Goal: Check status: Check status

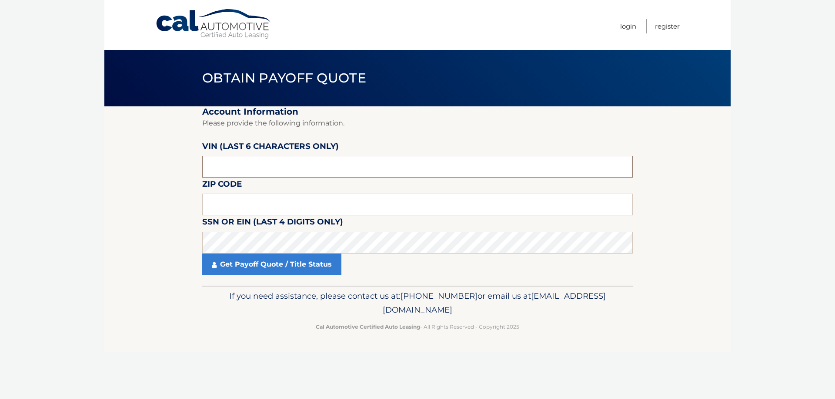
click at [246, 172] on input "text" at bounding box center [417, 167] width 430 height 22
click at [214, 211] on input "text" at bounding box center [417, 205] width 430 height 22
type input "08016"
click at [228, 168] on input "text" at bounding box center [417, 167] width 430 height 22
type input "673183"
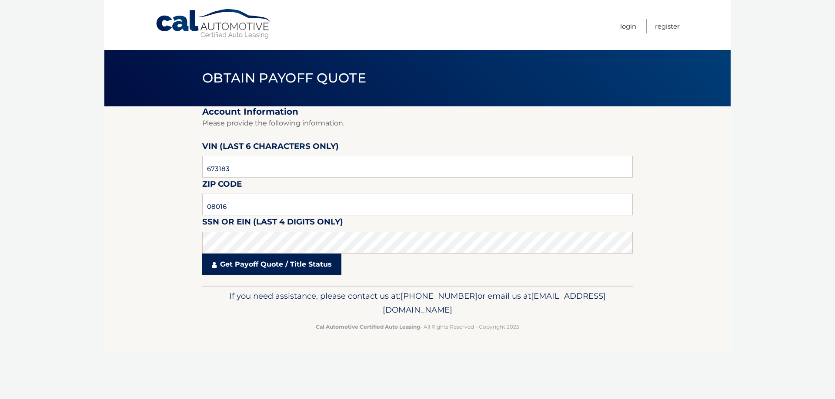
click at [223, 267] on link "Get Payoff Quote / Title Status" at bounding box center [271, 265] width 139 height 22
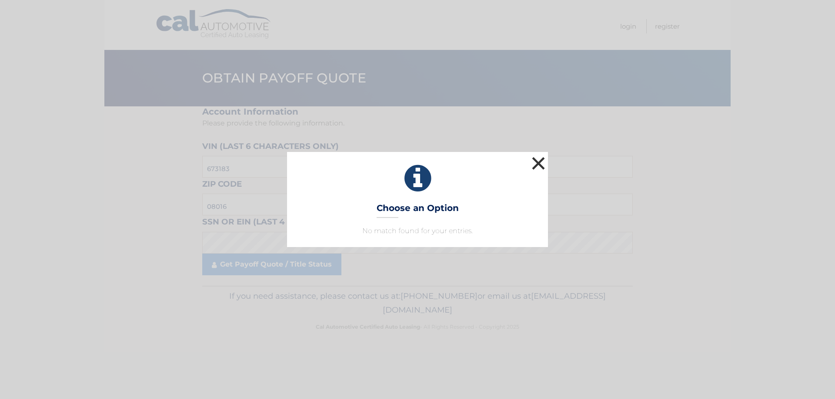
click at [539, 160] on button "×" at bounding box center [537, 163] width 17 height 17
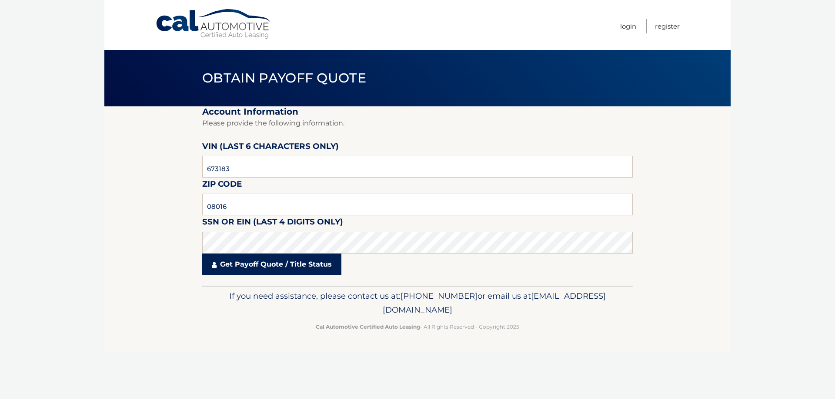
click at [282, 264] on link "Get Payoff Quote / Title Status" at bounding box center [271, 265] width 139 height 22
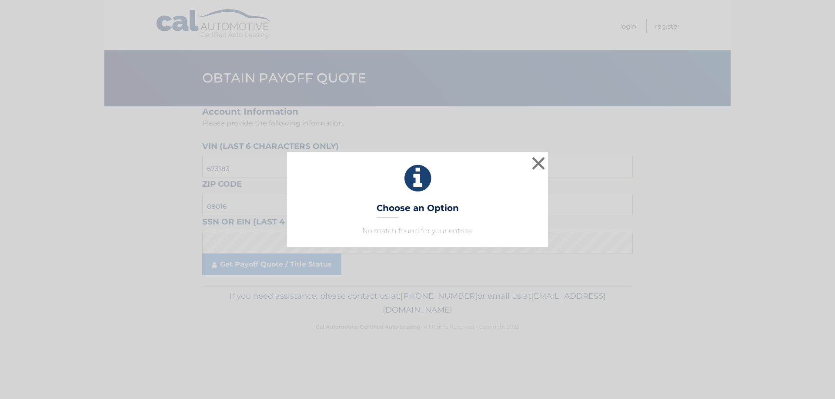
click at [552, 157] on div "× Choose an Option No match found for your entries. This is what you see on sec…" at bounding box center [417, 199] width 828 height 95
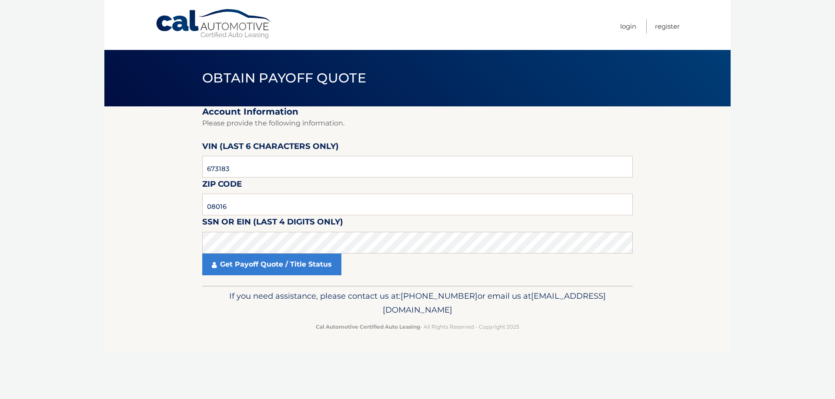
click at [249, 150] on label "VIN (last 6 characters only)" at bounding box center [270, 148] width 136 height 16
click at [279, 83] on span "Obtain Payoff Quote" at bounding box center [284, 78] width 164 height 16
click at [307, 267] on link "Get Payoff Quote / Title Status" at bounding box center [271, 265] width 139 height 22
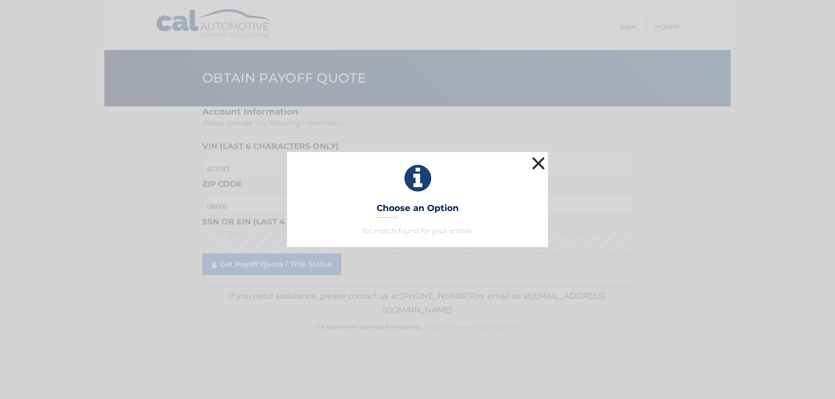
drag, startPoint x: 537, startPoint y: 162, endPoint x: 523, endPoint y: 169, distance: 15.4
click at [536, 163] on button "×" at bounding box center [537, 163] width 17 height 17
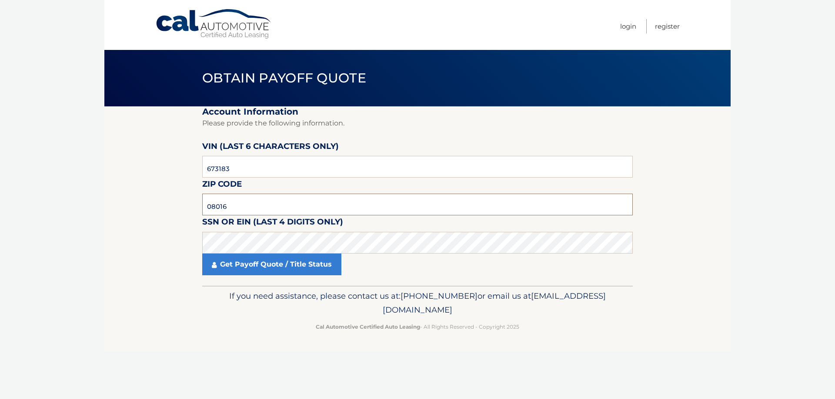
click at [234, 206] on input "08016" at bounding box center [417, 205] width 430 height 22
type input "0"
click at [232, 206] on input "text" at bounding box center [417, 205] width 430 height 22
click at [248, 271] on link "Get Payoff Quote / Title Status" at bounding box center [271, 265] width 139 height 22
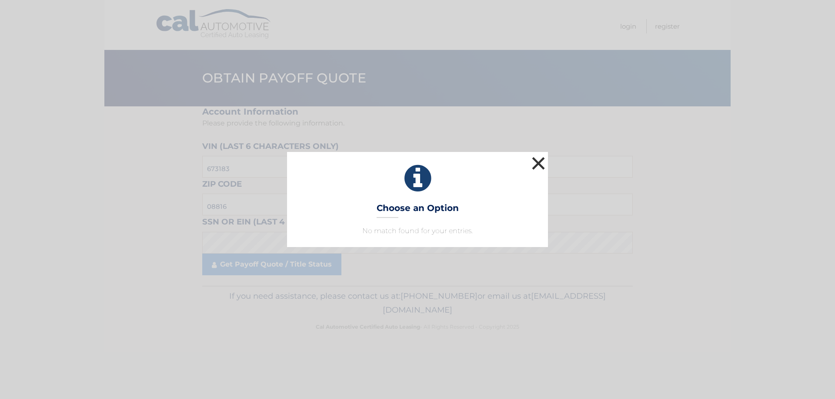
click at [543, 162] on button "×" at bounding box center [537, 163] width 17 height 17
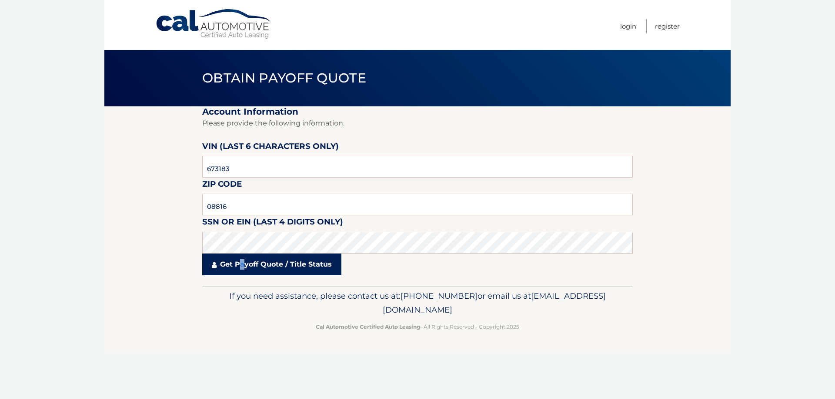
click at [243, 264] on link "Get Payoff Quote / Title Status" at bounding box center [271, 265] width 139 height 22
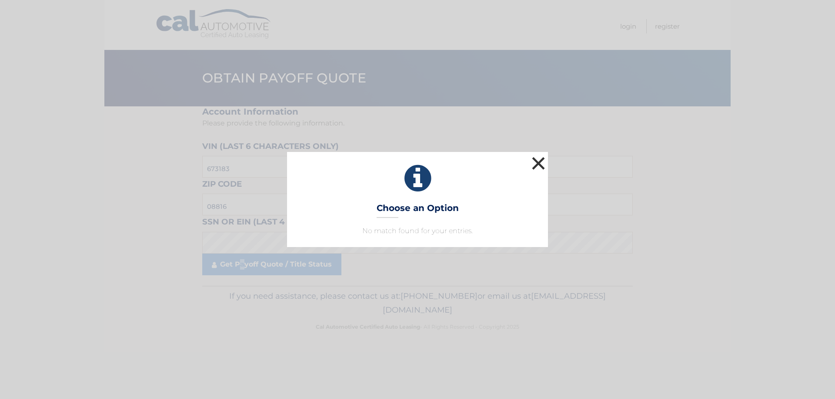
click at [538, 161] on button "×" at bounding box center [537, 163] width 17 height 17
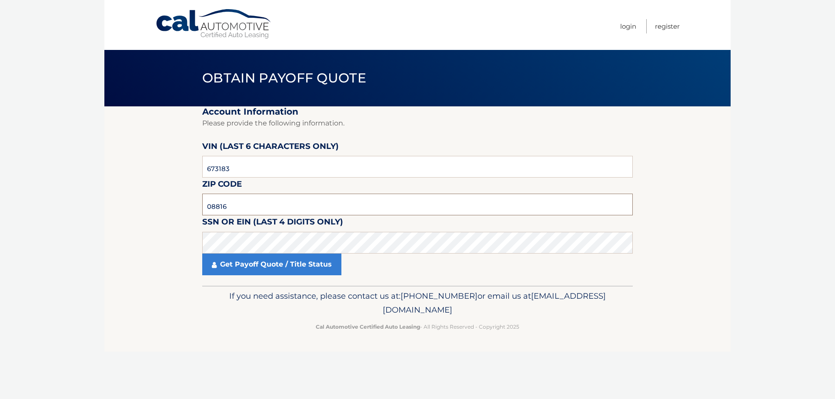
click at [237, 201] on input "08816" at bounding box center [417, 205] width 430 height 22
type input "0"
type input "08016"
click at [271, 266] on link "Get Payoff Quote / Title Status" at bounding box center [271, 265] width 139 height 22
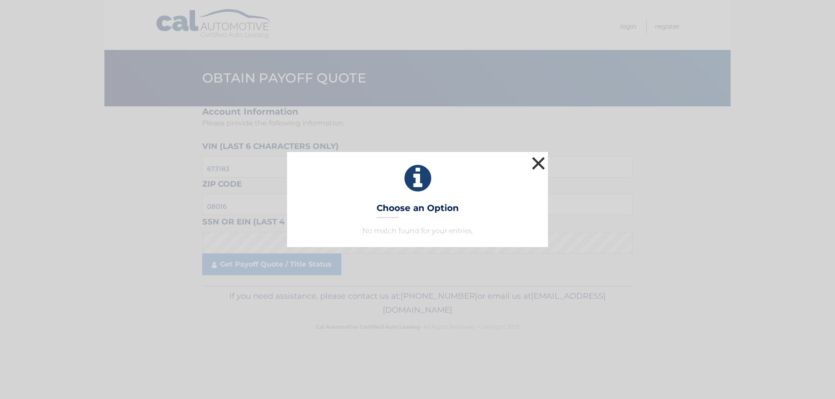
click at [535, 163] on button "×" at bounding box center [537, 163] width 17 height 17
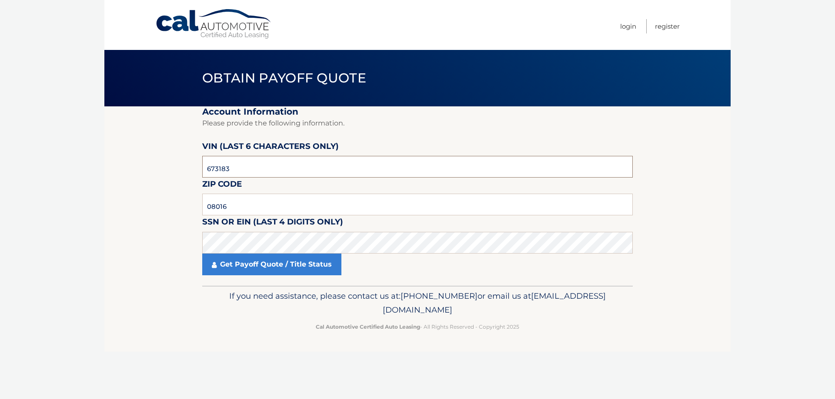
click at [235, 166] on input "673183" at bounding box center [417, 167] width 430 height 22
type input "6*****"
type input "673183"
click at [230, 207] on input "08016" at bounding box center [417, 205] width 430 height 22
type input "0"
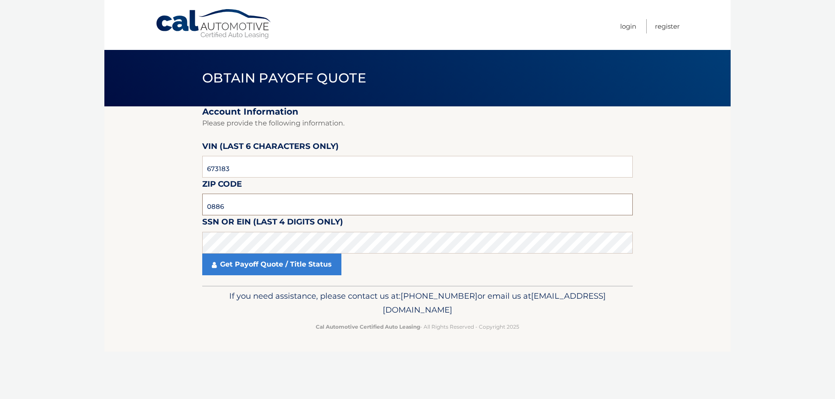
click at [230, 208] on input "0886" at bounding box center [417, 205] width 430 height 22
click at [249, 264] on link "Get Payoff Quote / Title Status" at bounding box center [271, 265] width 139 height 22
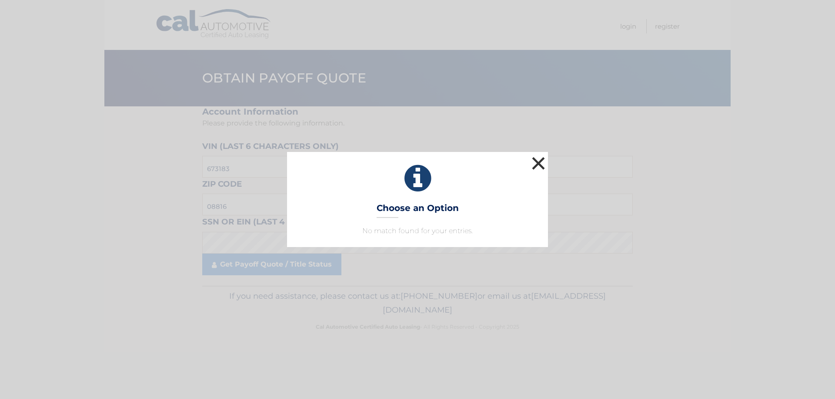
click at [542, 161] on button "×" at bounding box center [537, 163] width 17 height 17
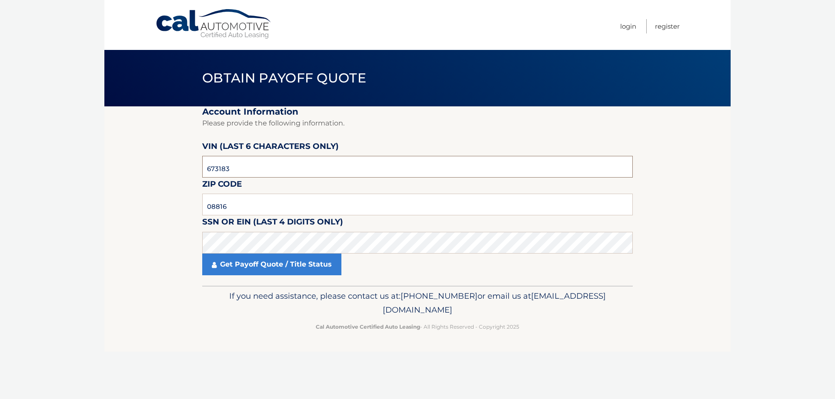
click at [253, 170] on input "673183" at bounding box center [417, 167] width 430 height 22
click at [247, 266] on link "Get Payoff Quote / Title Status" at bounding box center [271, 265] width 139 height 22
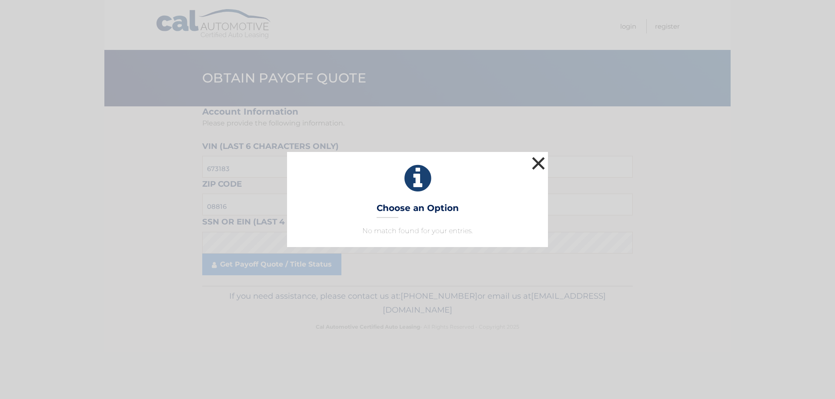
click at [533, 160] on button "×" at bounding box center [537, 163] width 17 height 17
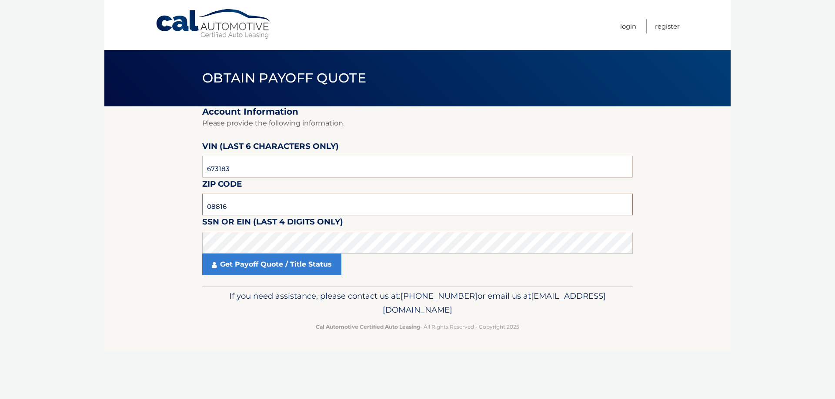
click at [248, 206] on input "08816" at bounding box center [417, 205] width 430 height 22
type input "08016"
click at [259, 266] on link "Get Payoff Quote / Title Status" at bounding box center [271, 265] width 139 height 22
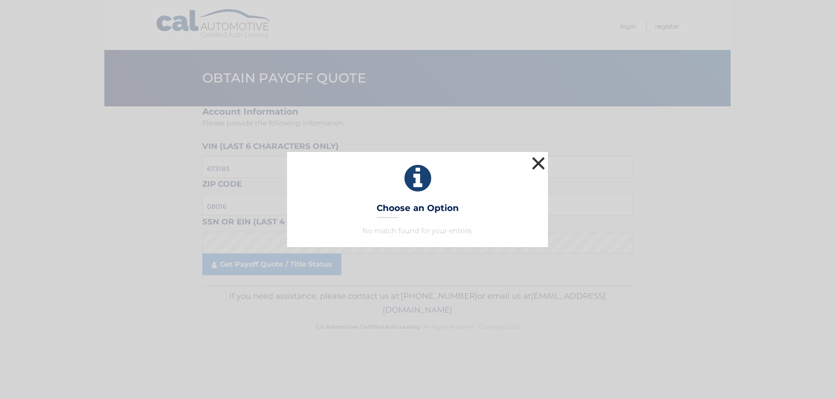
click at [538, 161] on button "×" at bounding box center [537, 163] width 17 height 17
